Goal: Task Accomplishment & Management: Use online tool/utility

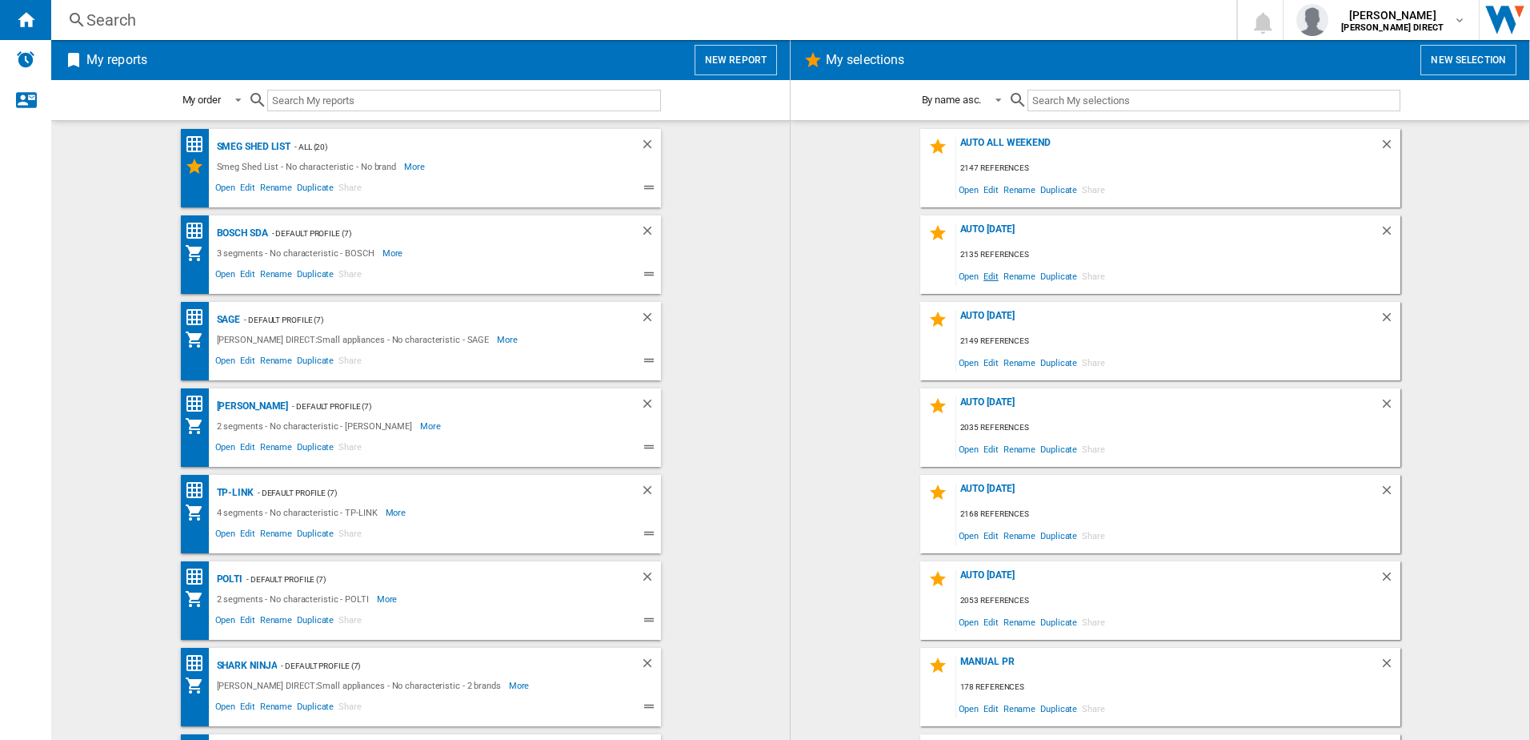
click at [985, 275] on span "Edit" at bounding box center [991, 276] width 20 height 22
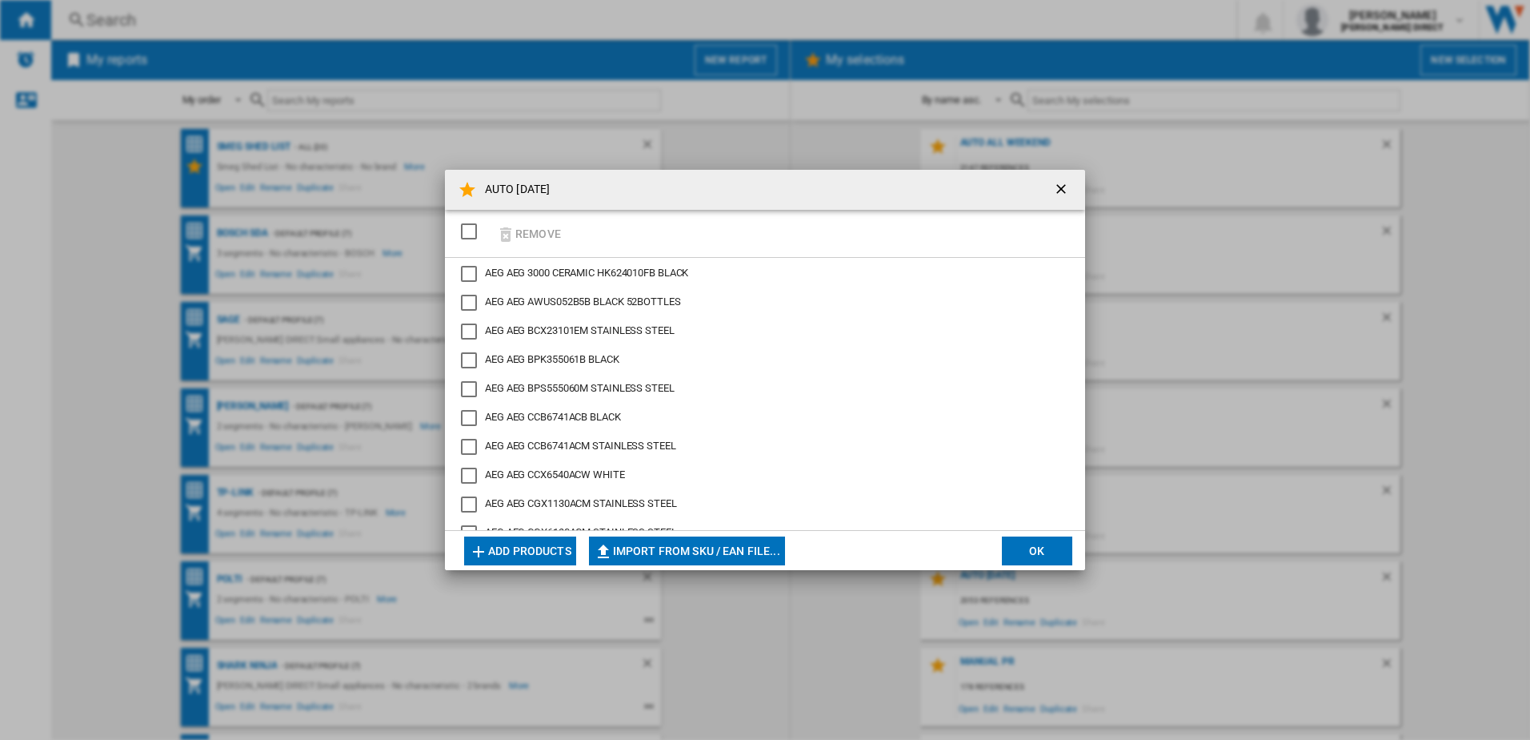
click at [461, 229] on div "SELECTIONS.EDITION_POPUP.SELECT_DESELECT" at bounding box center [469, 231] width 16 height 16
click at [527, 227] on button "Remove" at bounding box center [528, 234] width 74 height 38
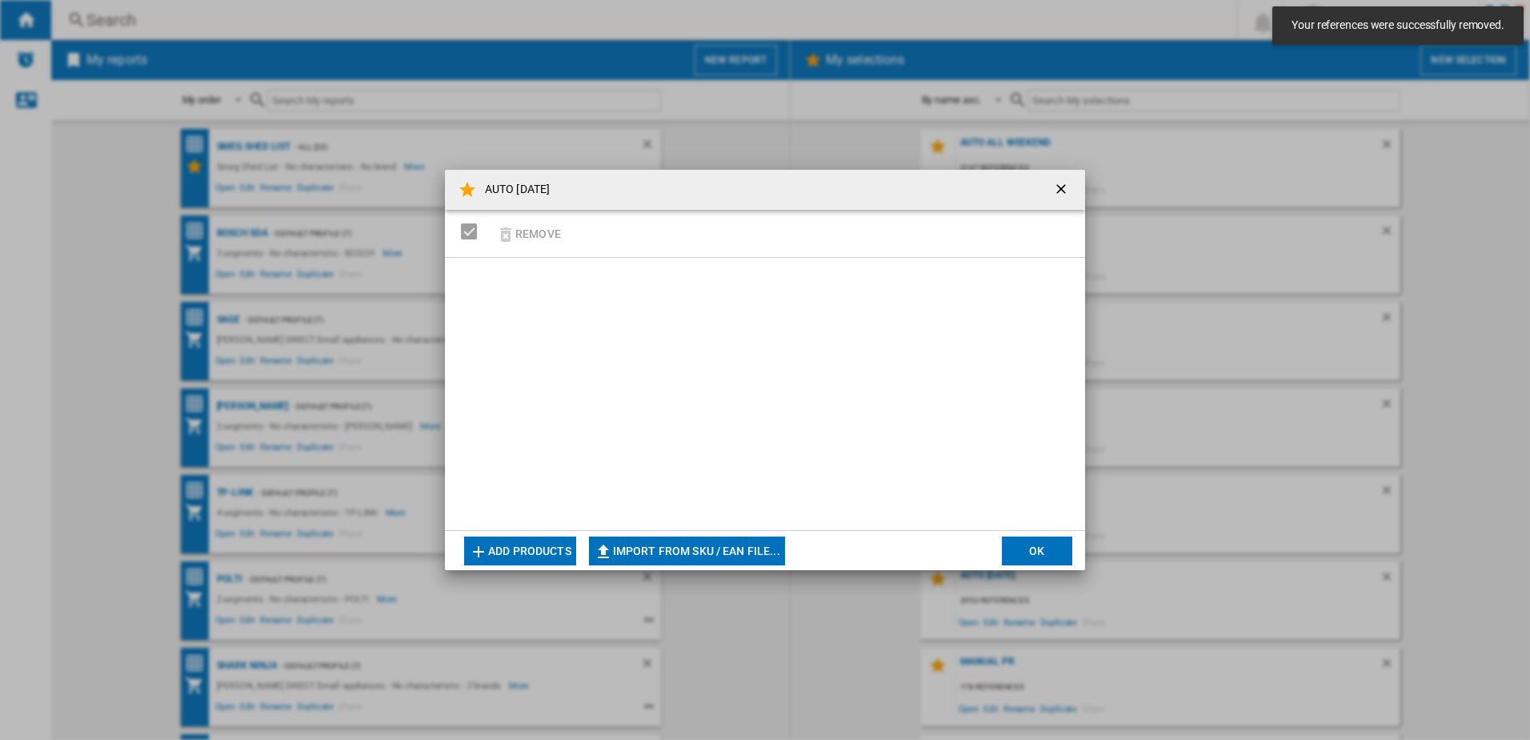
click at [709, 552] on button "Import from SKU / EAN file..." at bounding box center [687, 550] width 196 height 29
type input "**********"
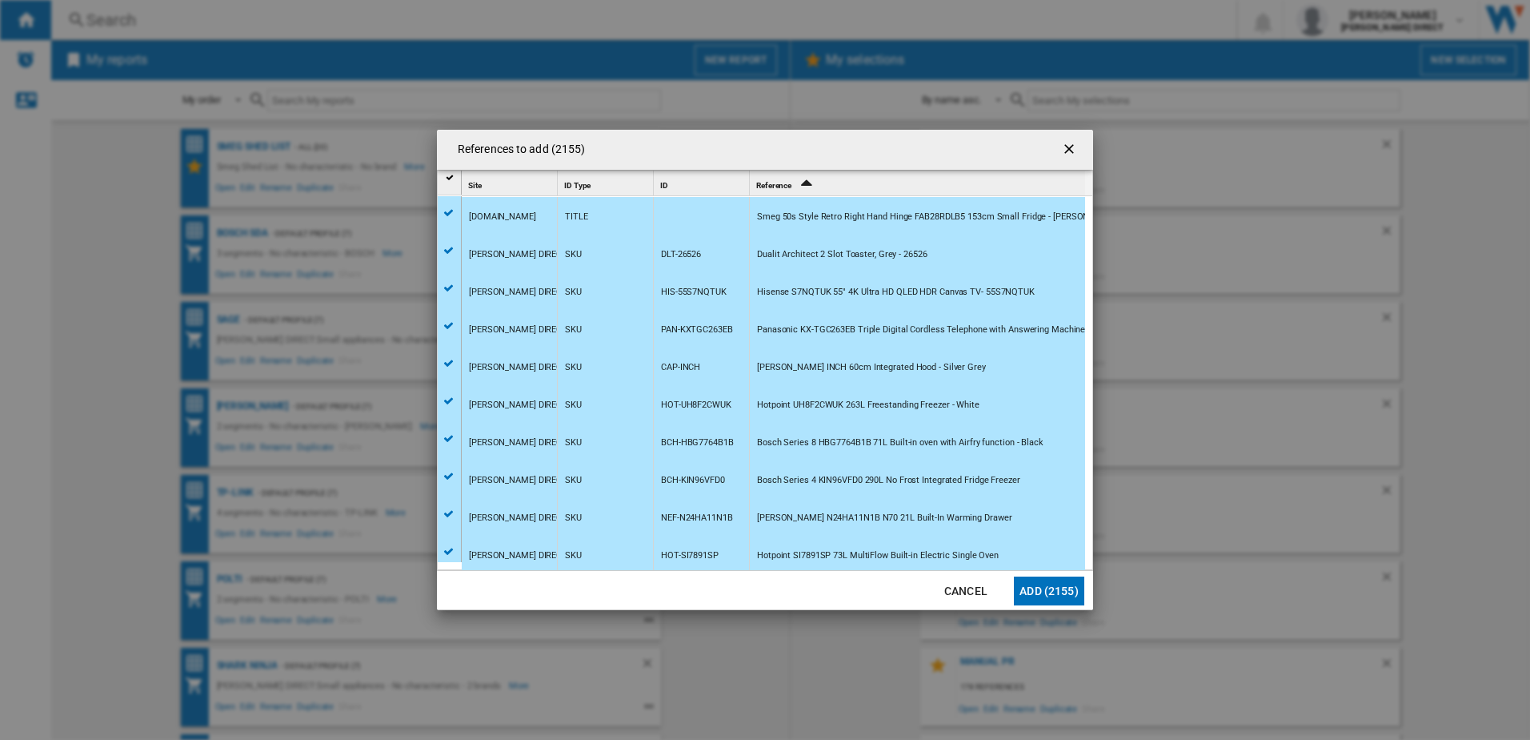
click at [1054, 584] on button "Add (2155)" at bounding box center [1049, 590] width 70 height 29
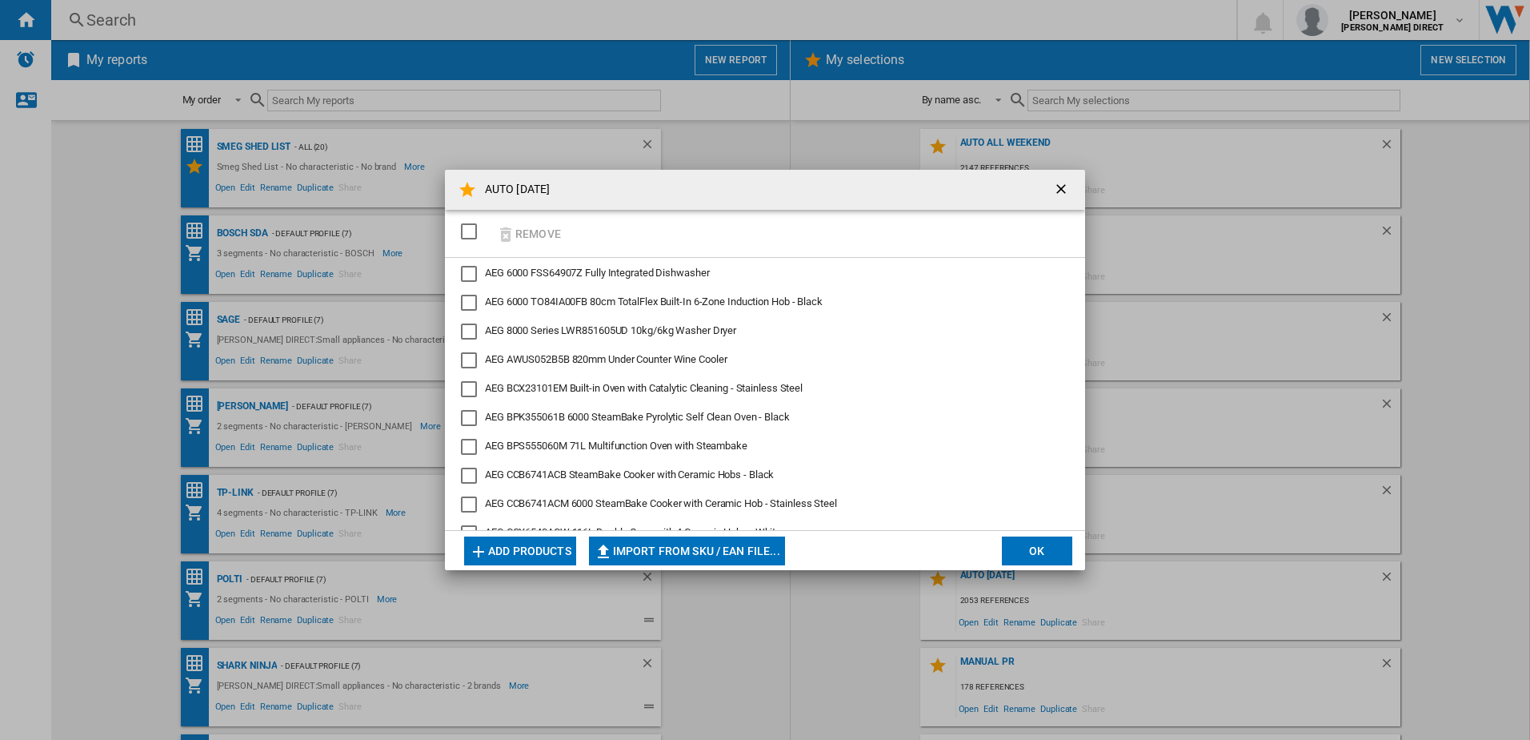
click at [1017, 548] on button "OK" at bounding box center [1037, 550] width 70 height 29
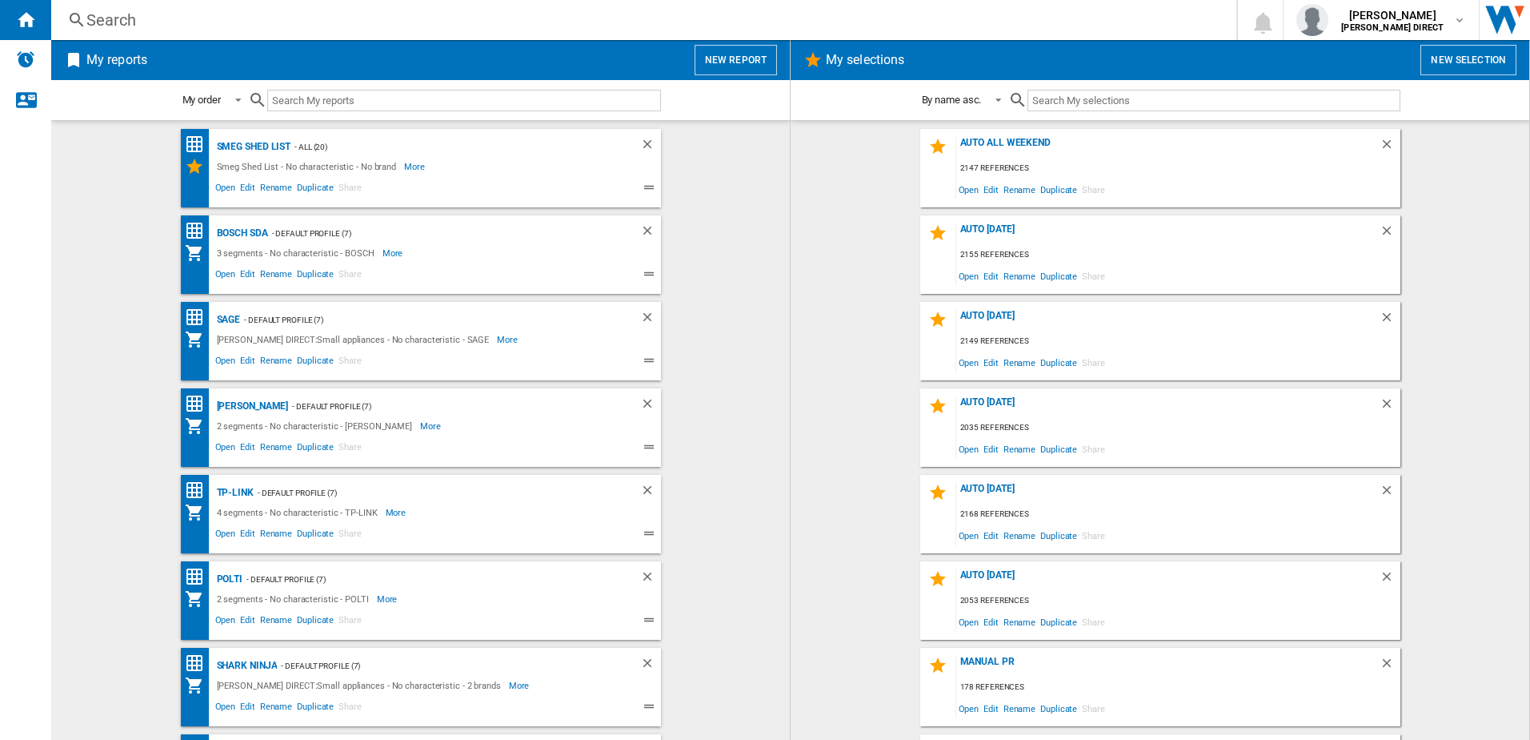
click at [969, 223] on div "AUTO [DATE] 2155 references Open Edit Rename Duplicate Share" at bounding box center [1161, 254] width 480 height 78
click at [976, 227] on div "AUTO [DATE]" at bounding box center [1168, 234] width 423 height 22
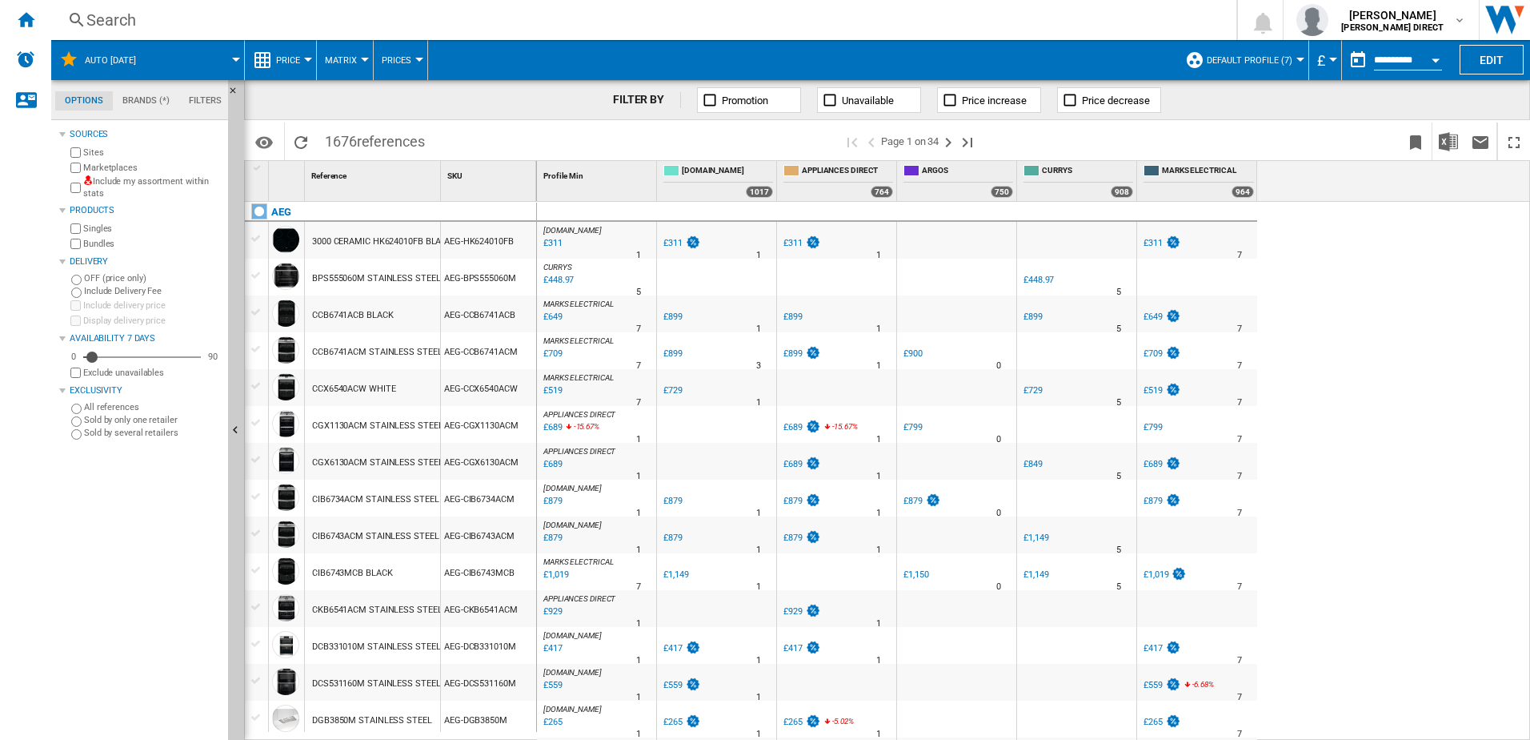
click at [131, 179] on label "Include my assortment within stats" at bounding box center [152, 187] width 138 height 25
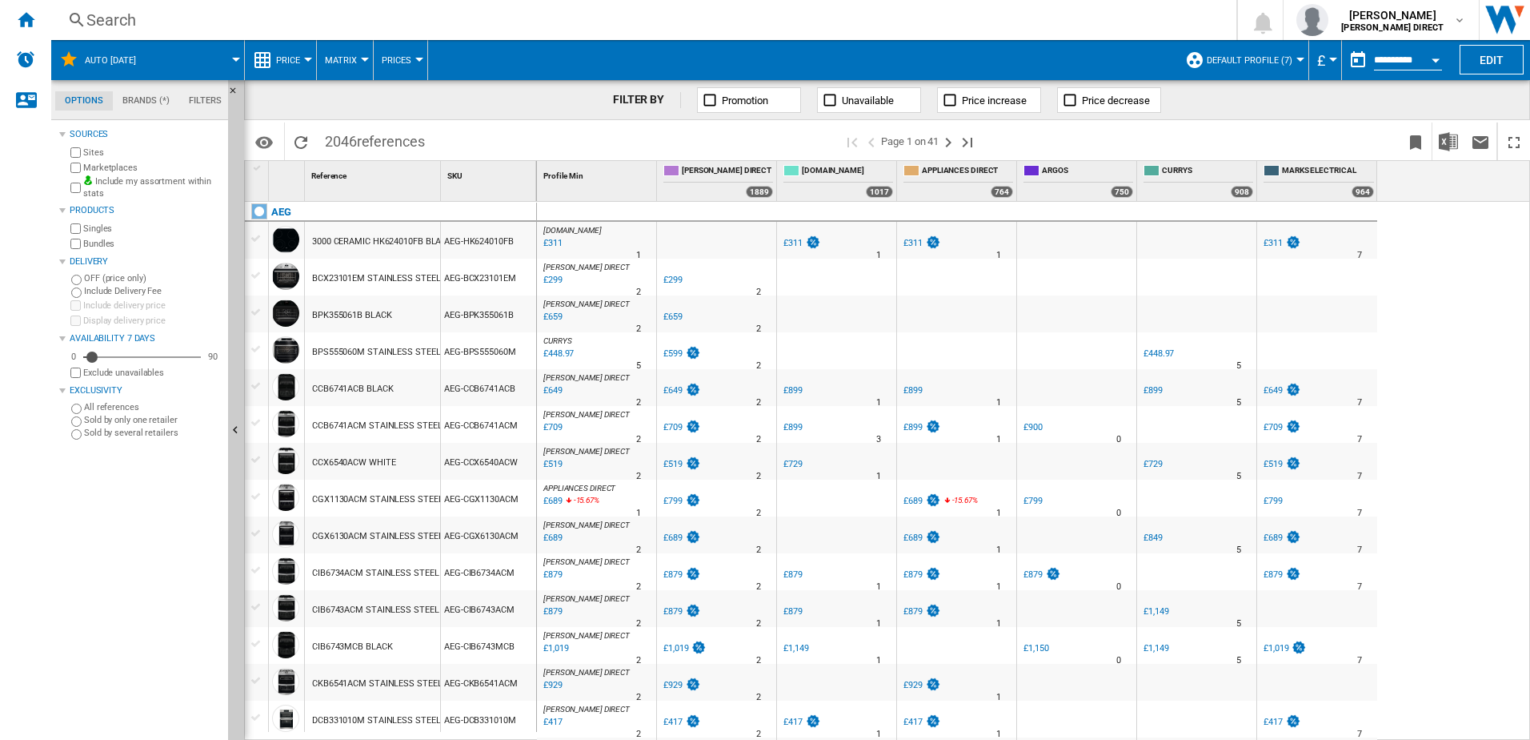
click at [105, 243] on label "Bundles" at bounding box center [152, 244] width 138 height 12
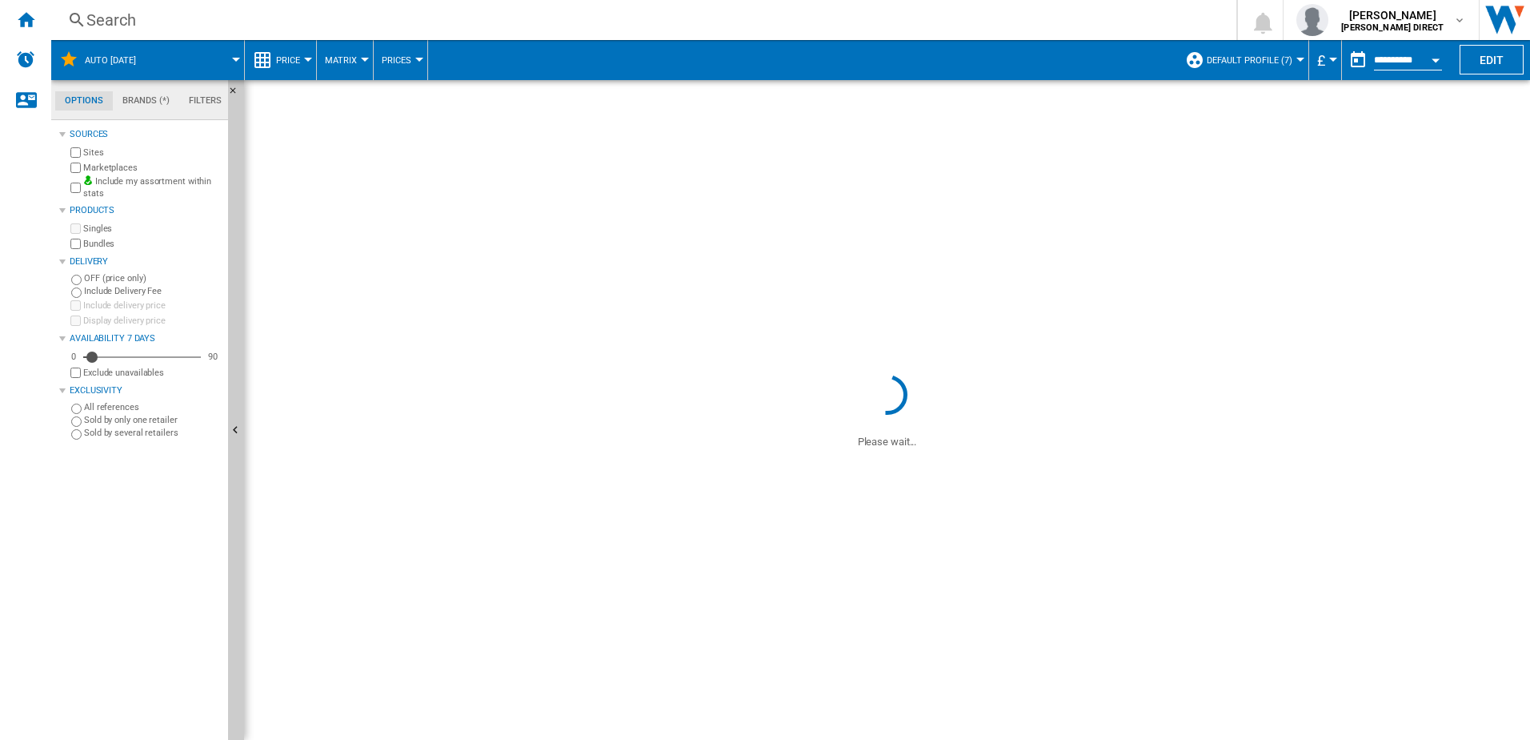
click at [114, 167] on label "Marketplaces" at bounding box center [152, 168] width 138 height 12
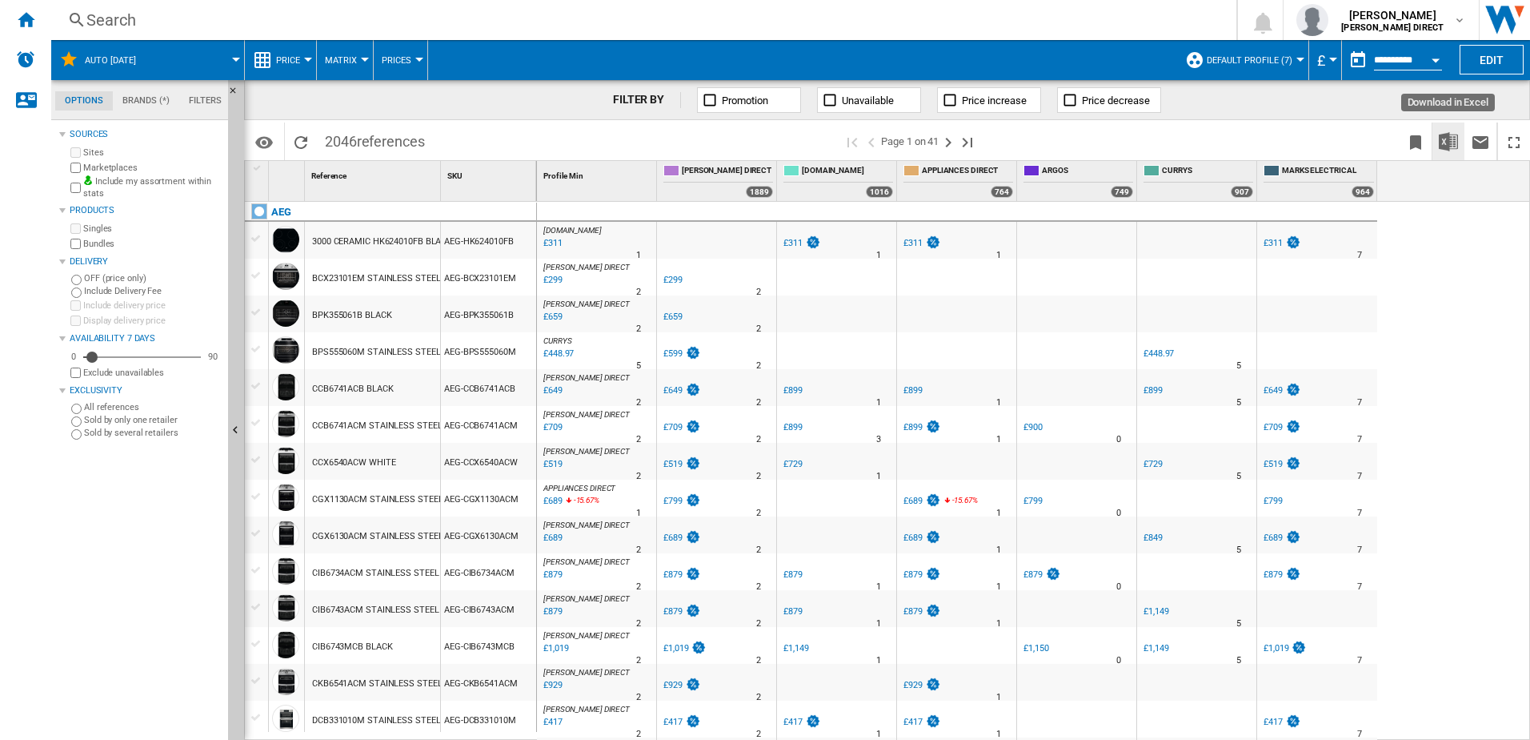
click at [1442, 138] on img "Download in Excel" at bounding box center [1448, 141] width 19 height 19
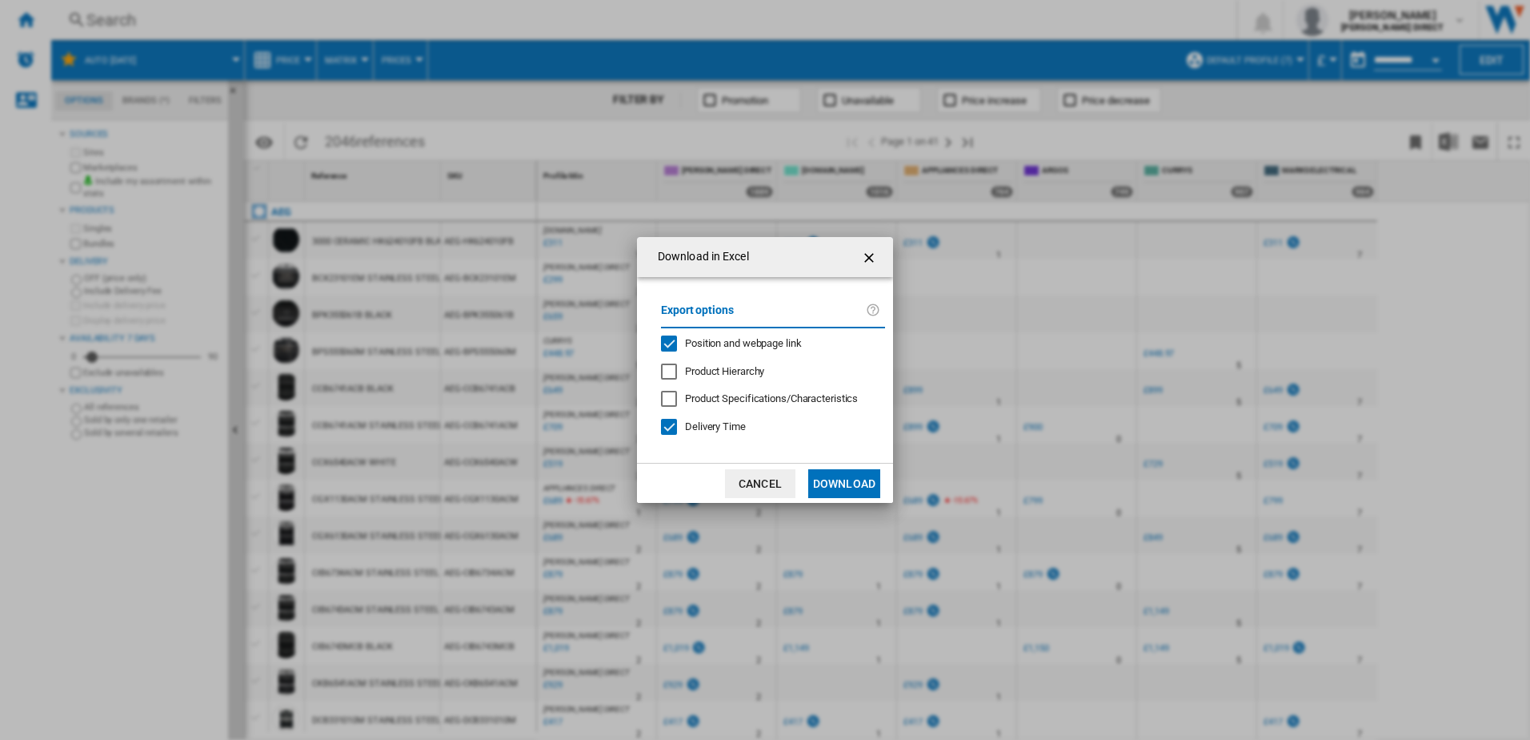
click at [704, 434] on div "Delivery Time" at bounding box center [715, 426] width 61 height 14
click at [743, 349] on span "Position and webpage link" at bounding box center [743, 343] width 117 height 12
click at [840, 475] on button "Download" at bounding box center [844, 483] width 72 height 29
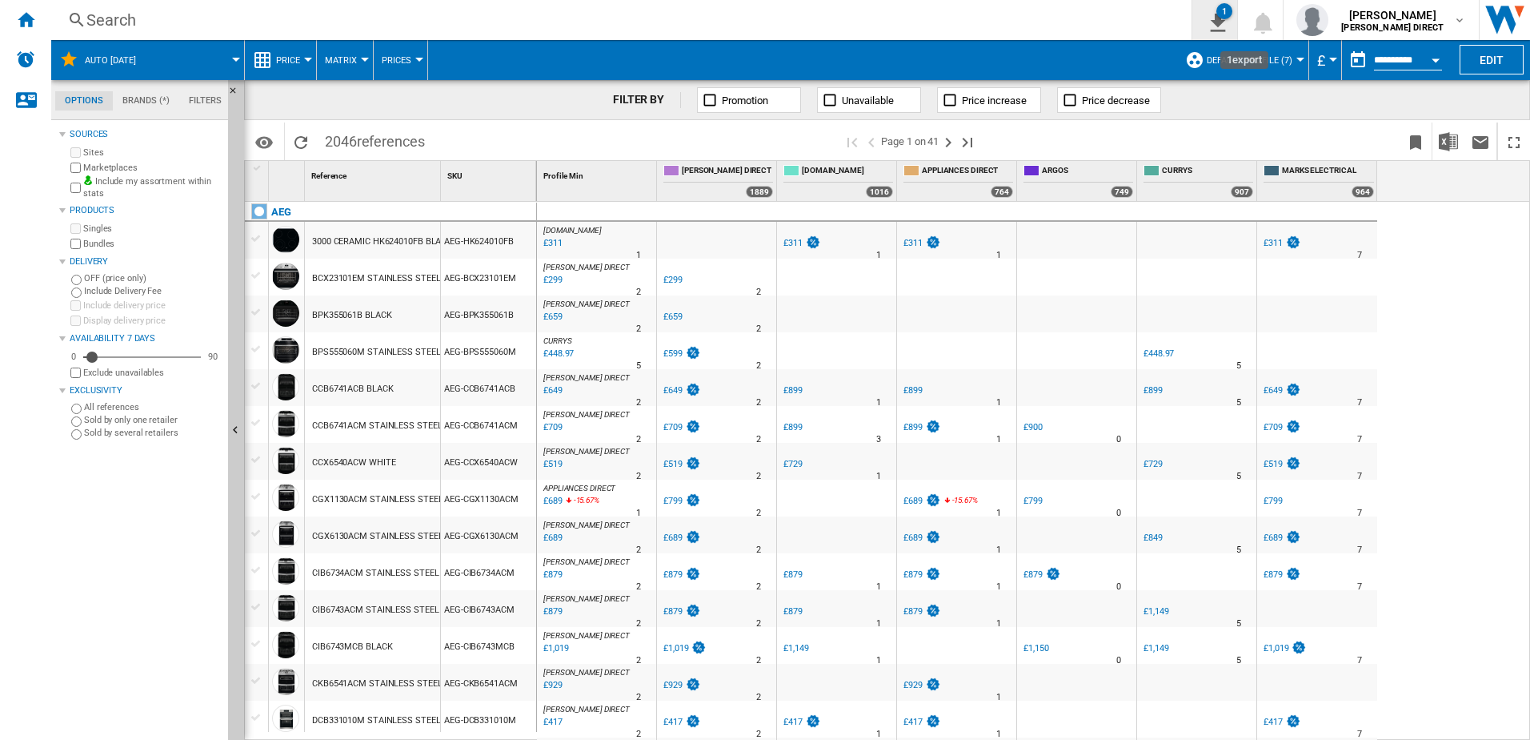
click at [1225, 18] on ng-md-icon "1\a export" at bounding box center [1214, 20] width 19 height 20
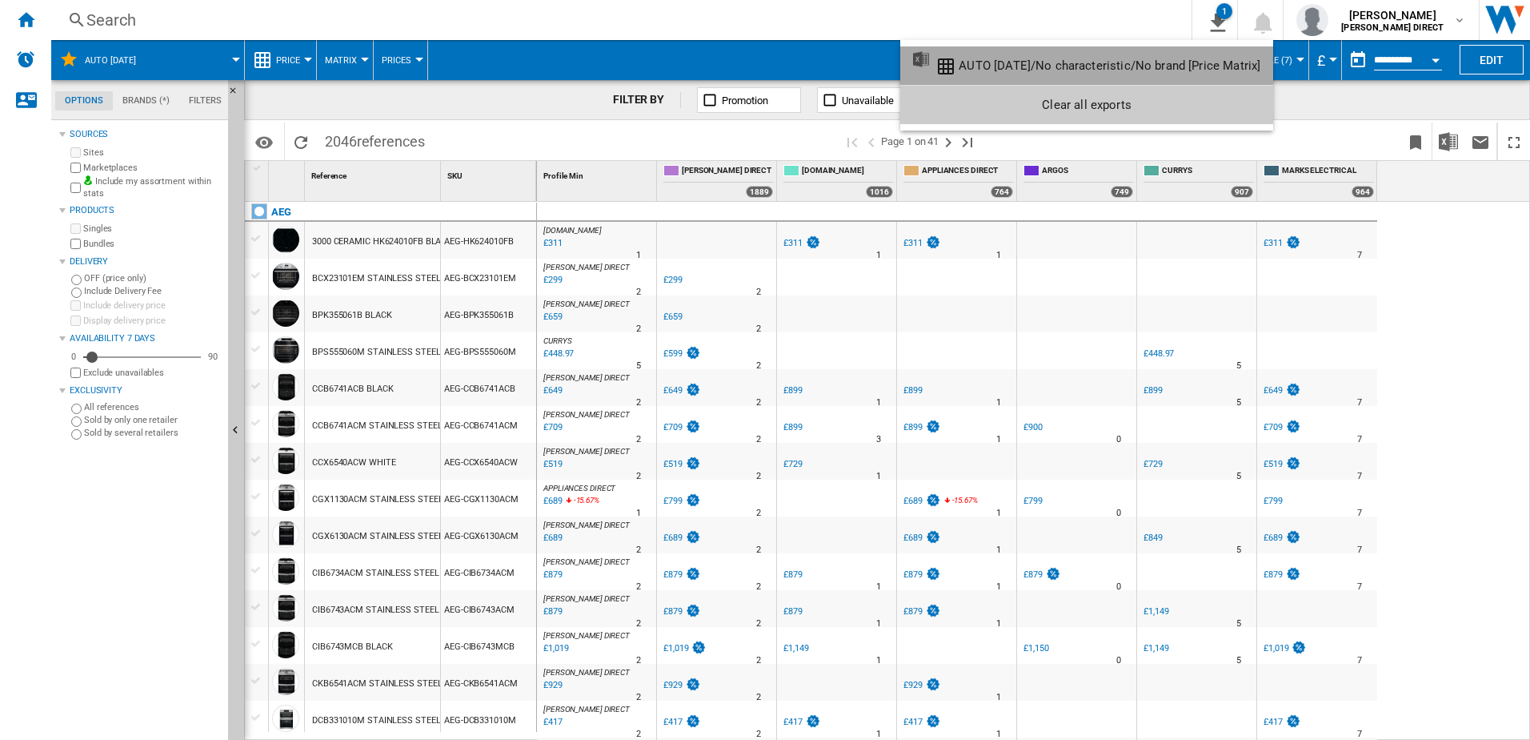
click at [1115, 66] on div "AUTO [DATE]/No characteristic/No brand [Price Matrix]" at bounding box center [1110, 65] width 302 height 14
